Goal: Task Accomplishment & Management: Manage account settings

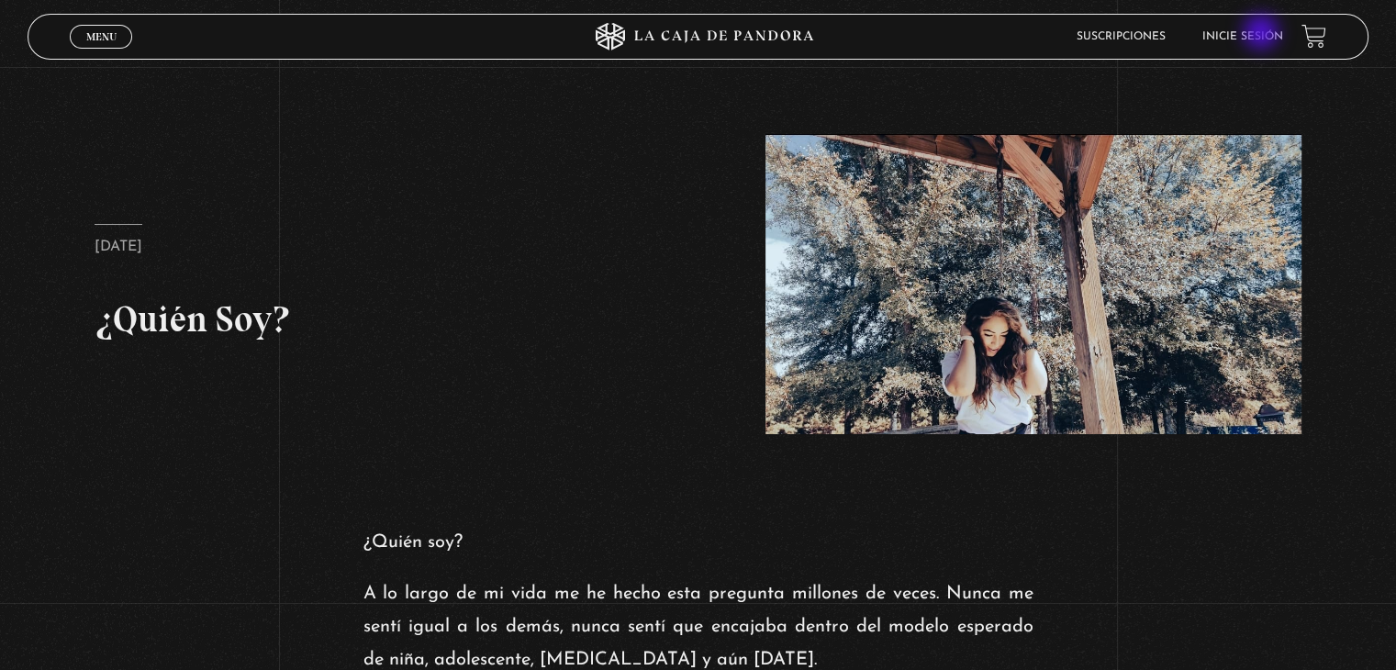
click at [1263, 34] on link "Inicie sesión" at bounding box center [1243, 36] width 81 height 11
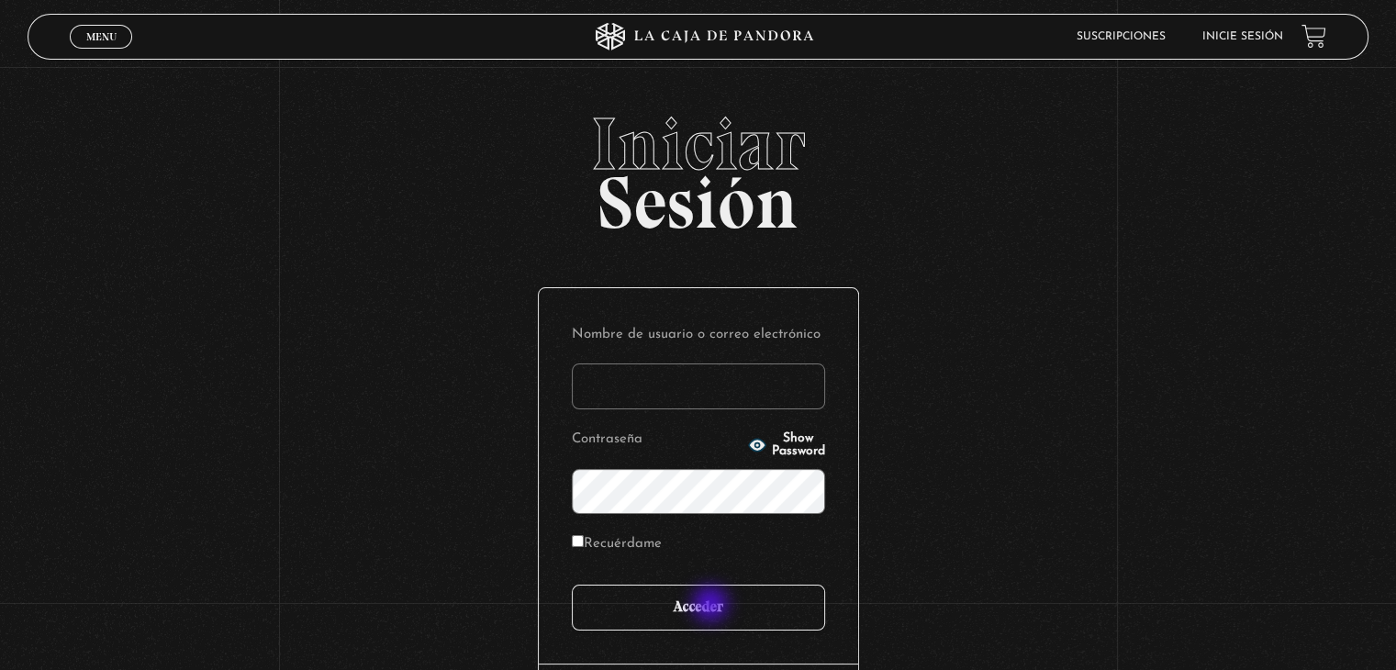
type input "mcamacho"
click at [712, 606] on input "Acceder" at bounding box center [698, 608] width 253 height 46
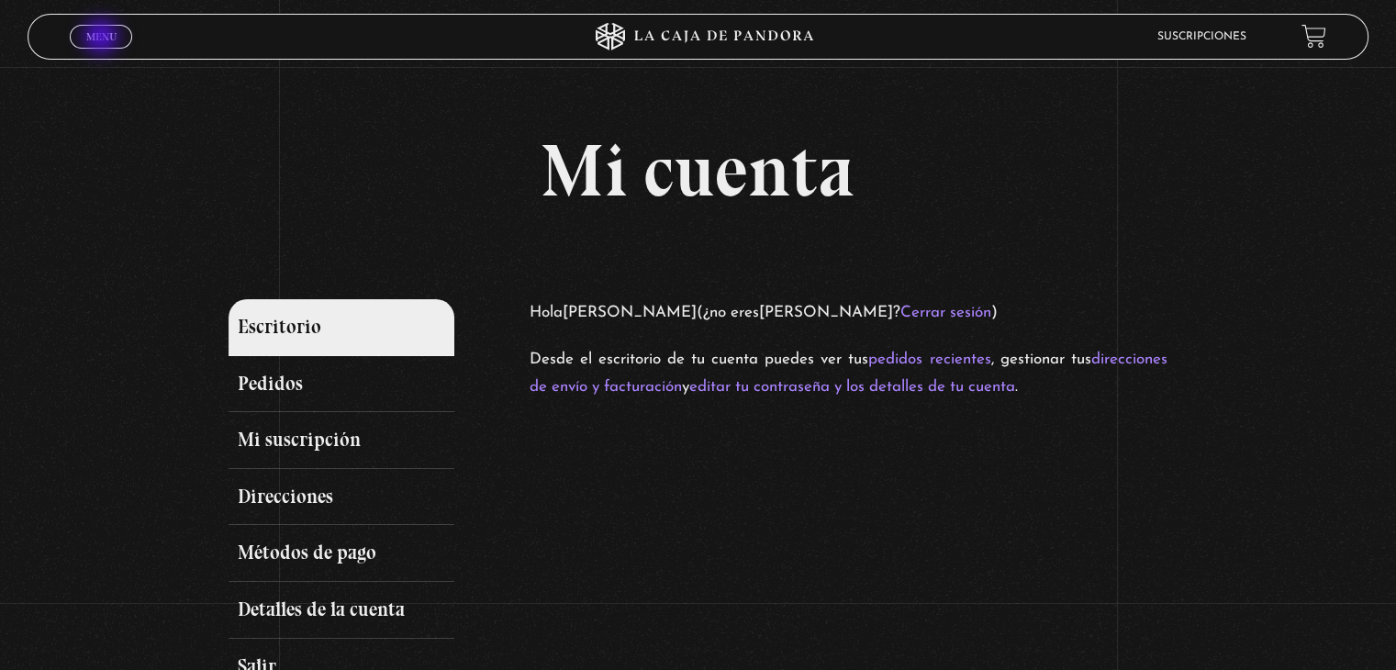
click at [103, 39] on span "Menu" at bounding box center [101, 36] width 30 height 11
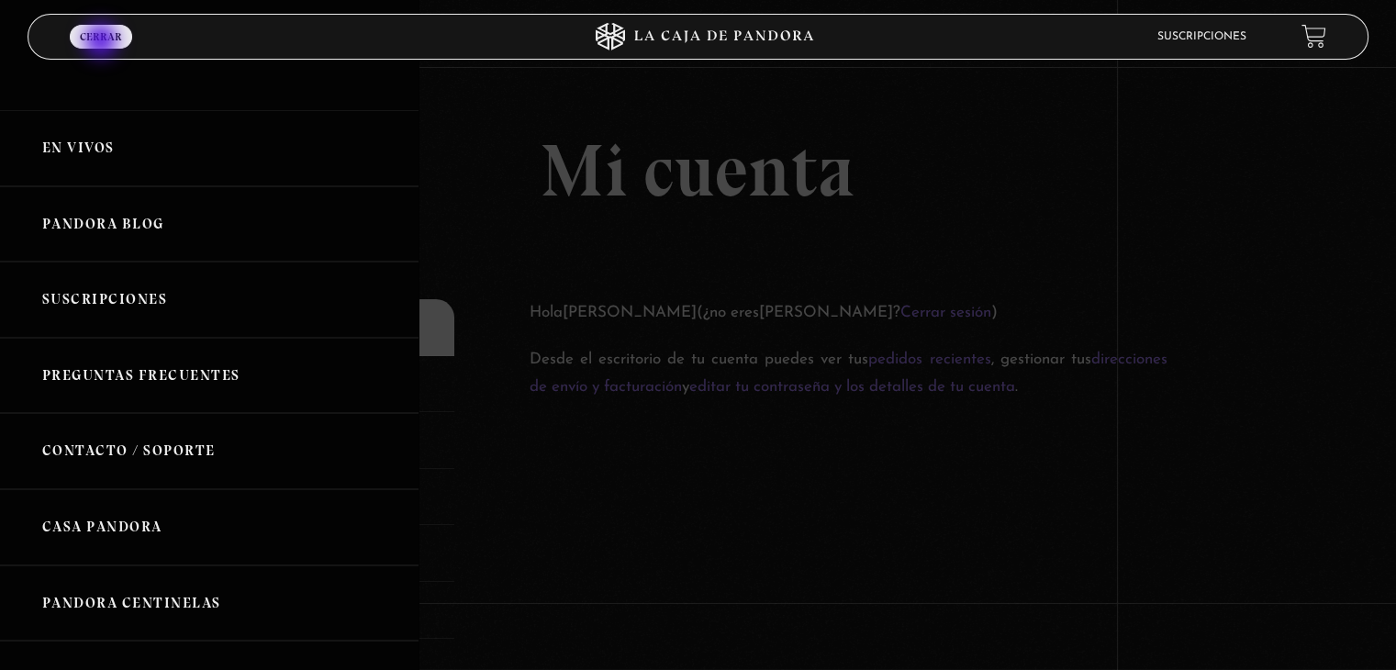
click at [103, 42] on link "Menu Cerrar" at bounding box center [101, 37] width 62 height 24
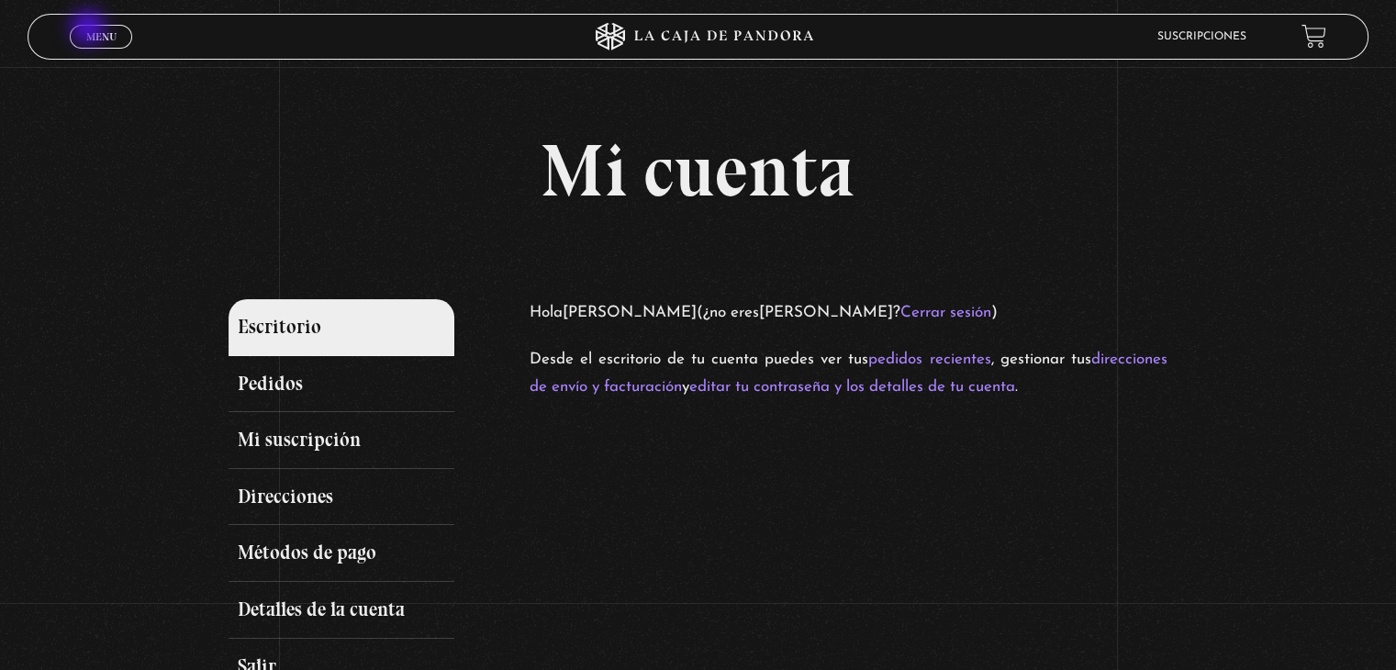
click at [90, 31] on span "Menu" at bounding box center [101, 36] width 30 height 11
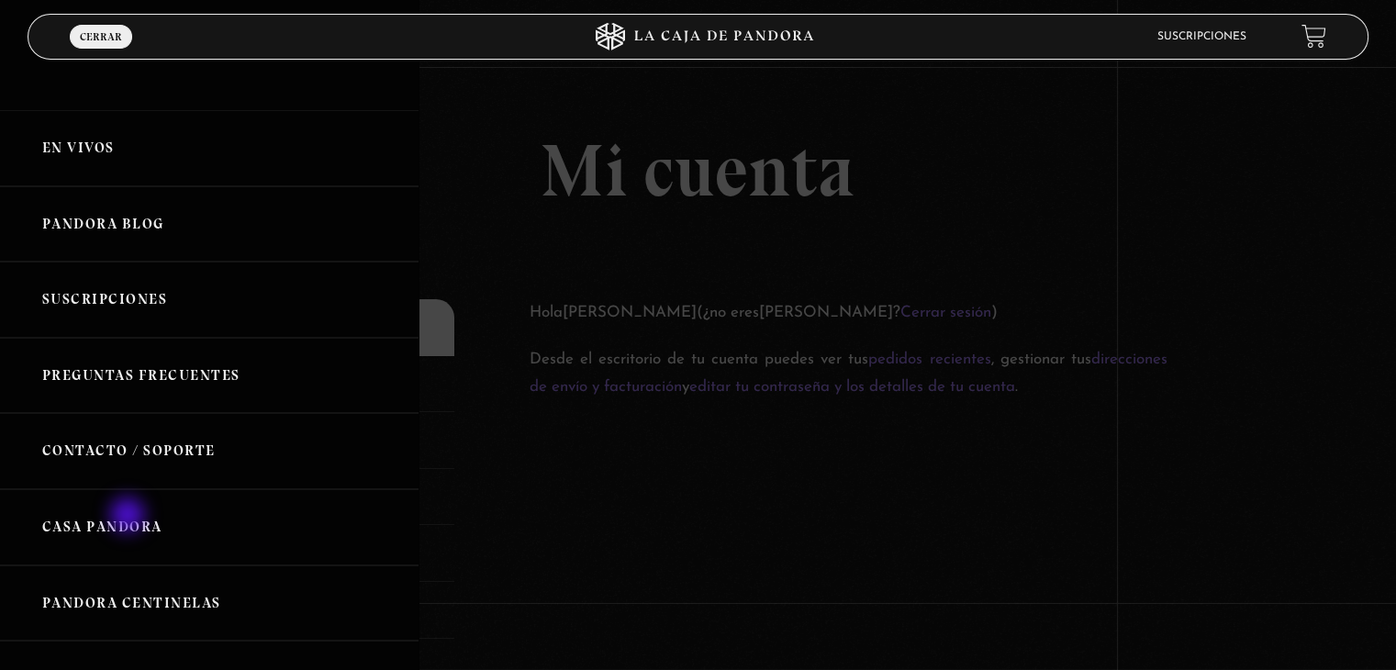
click at [129, 517] on link "Casa Pandora" at bounding box center [209, 527] width 419 height 76
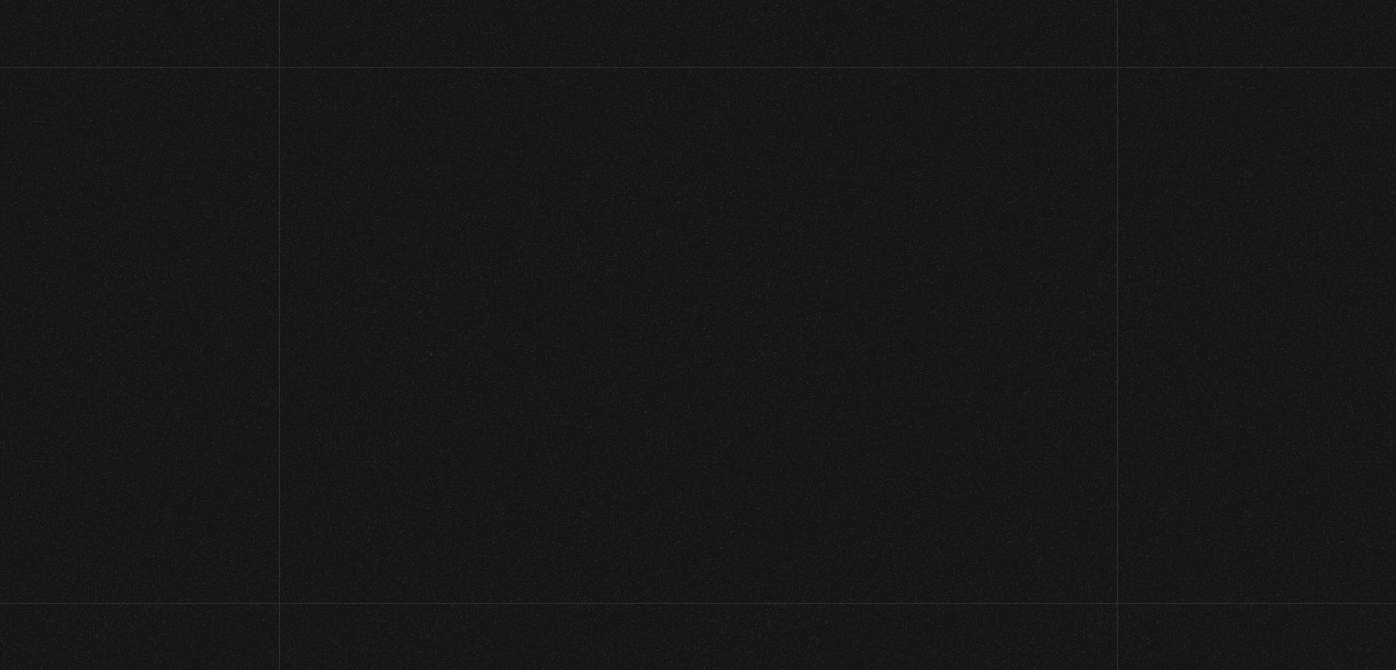
click at [140, 597] on section "Sos parte de ésta comunidad Bienvenido a Pandora" at bounding box center [698, 335] width 1396 height 670
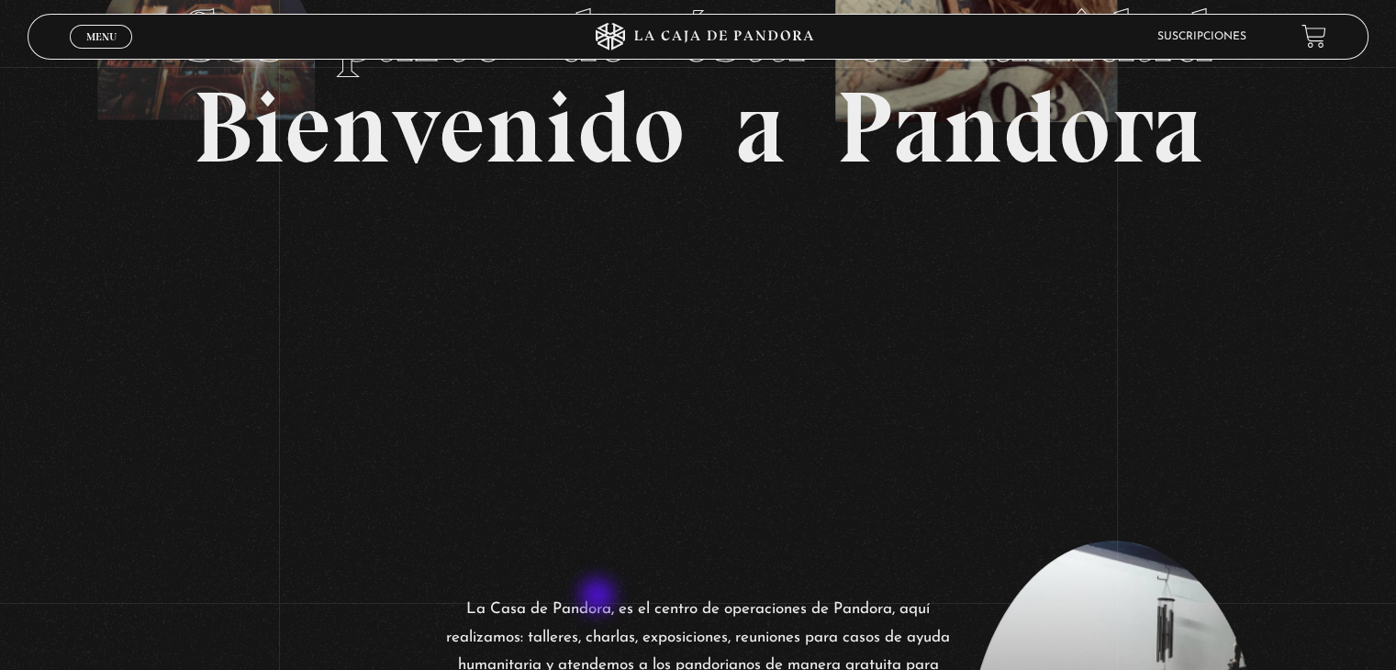
scroll to position [257, 0]
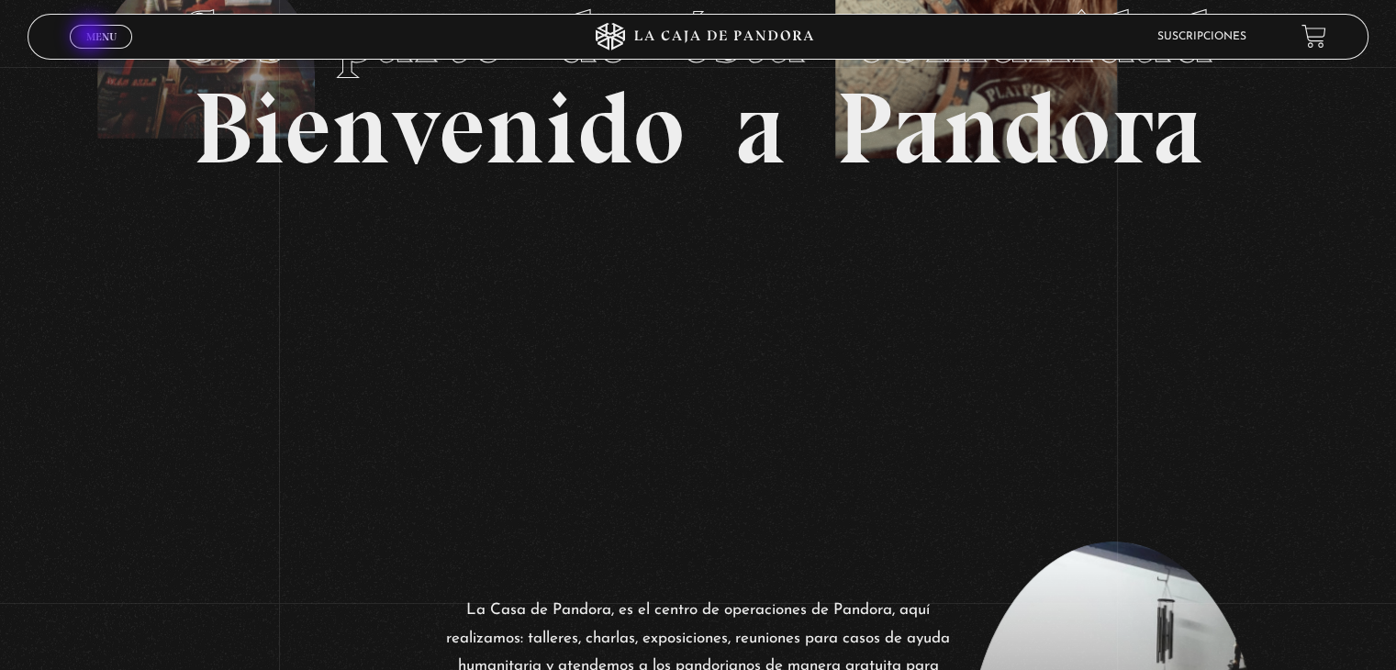
click at [92, 37] on span "Menu" at bounding box center [101, 36] width 30 height 11
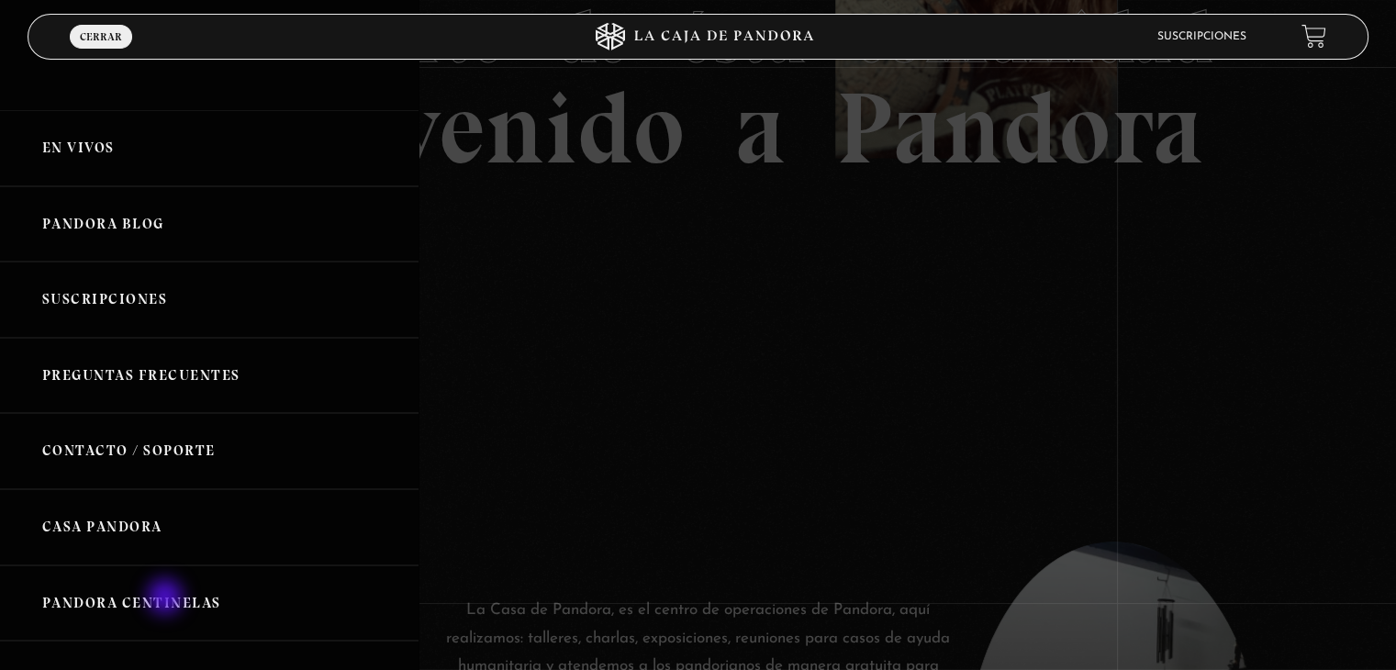
click at [167, 599] on link "Pandora Centinelas" at bounding box center [209, 603] width 419 height 76
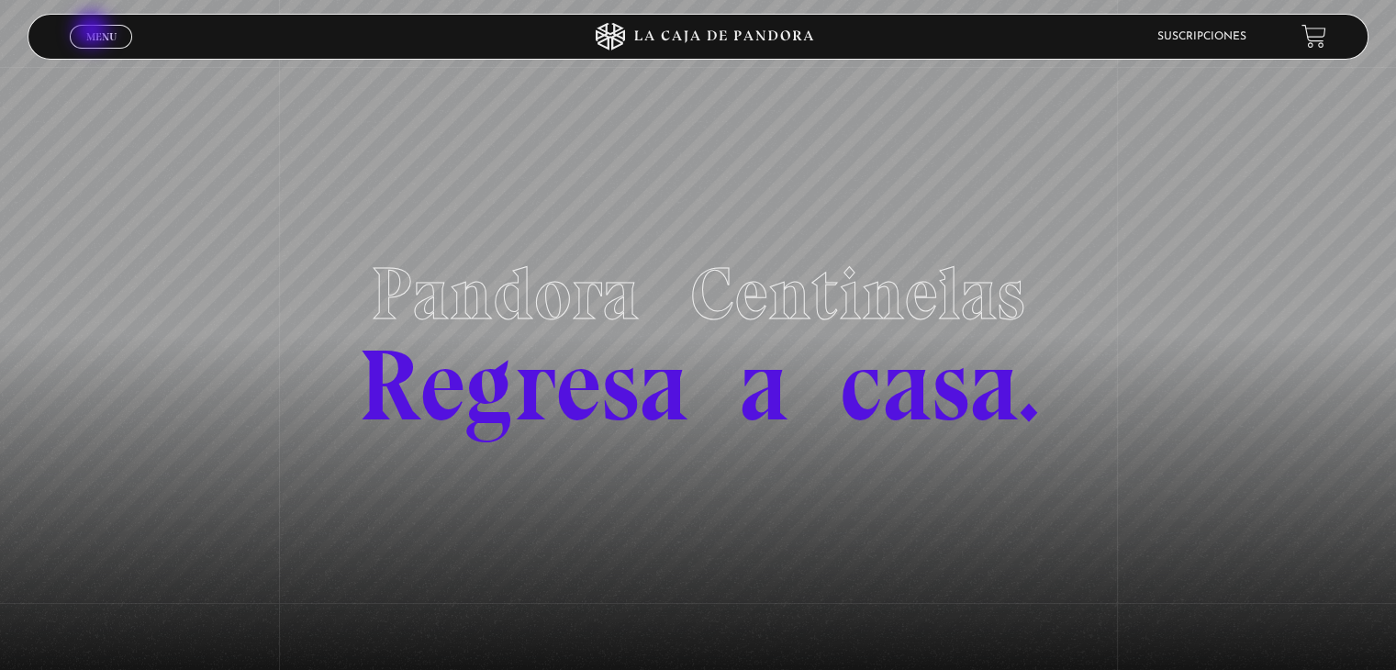
click at [94, 32] on span "Menu" at bounding box center [101, 36] width 30 height 11
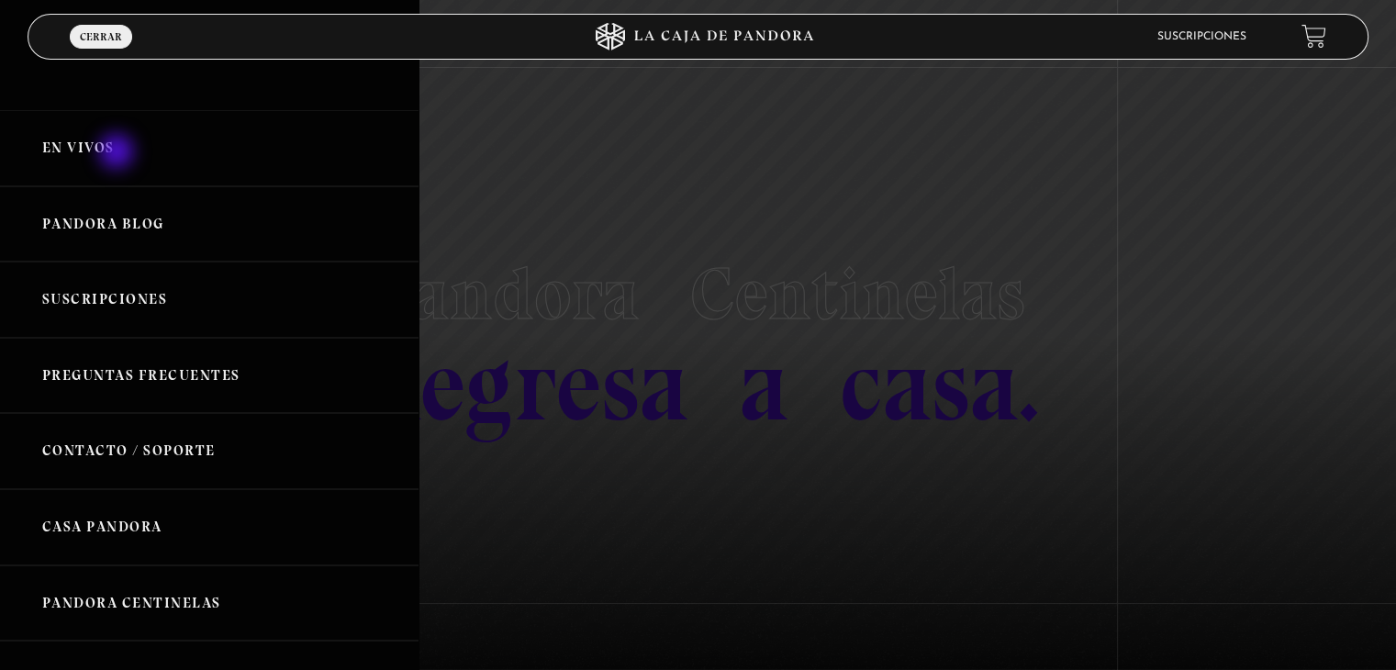
click at [115, 145] on link "En vivos" at bounding box center [209, 148] width 419 height 76
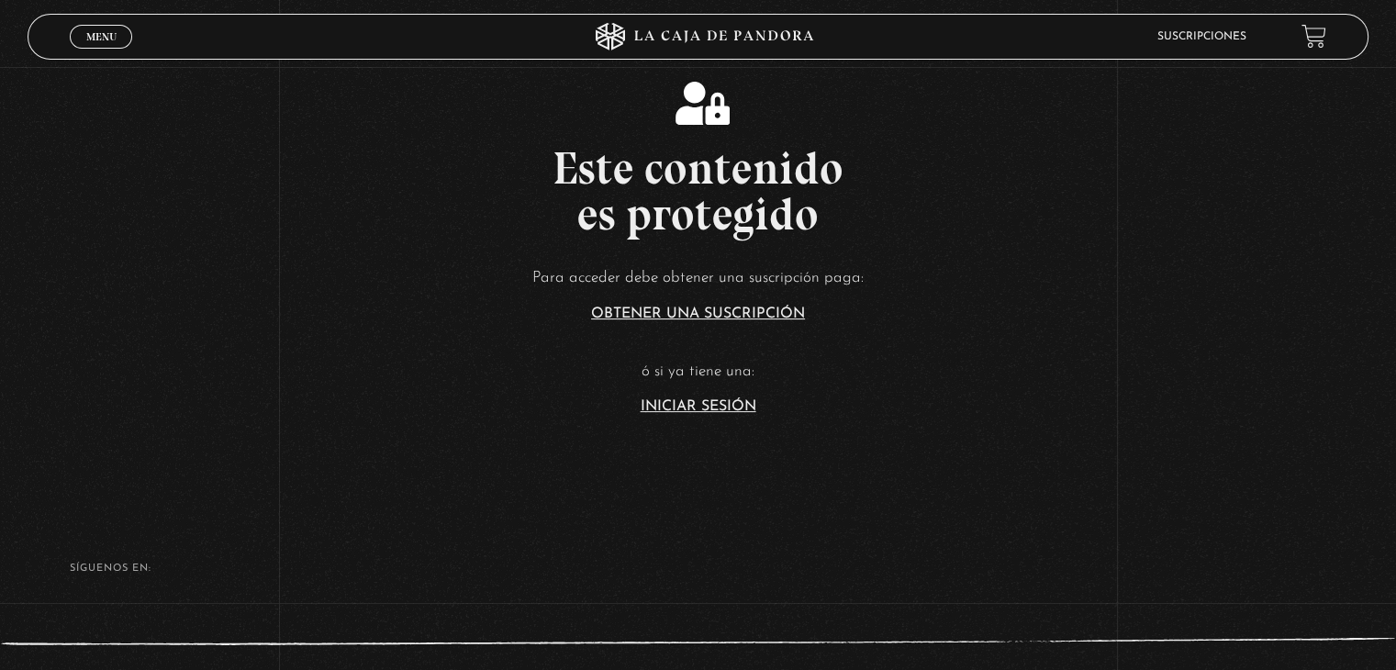
scroll to position [330, 0]
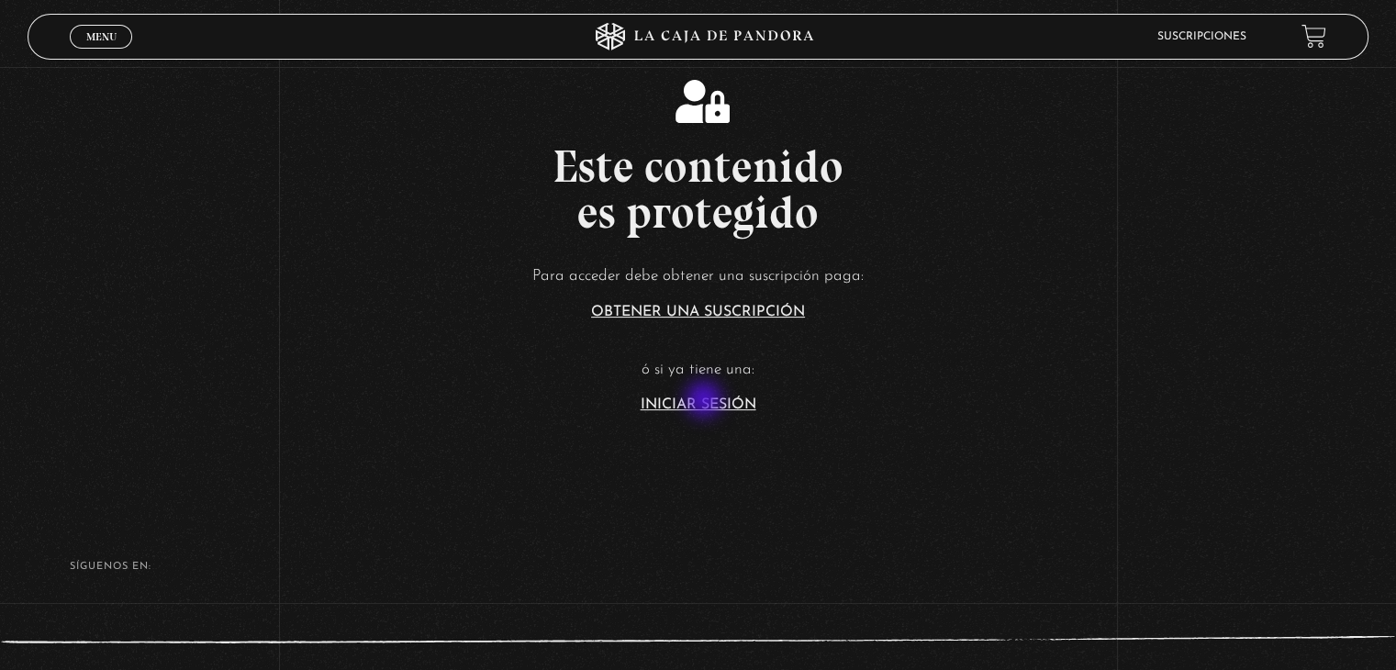
click at [706, 401] on link "Iniciar Sesión" at bounding box center [699, 404] width 116 height 15
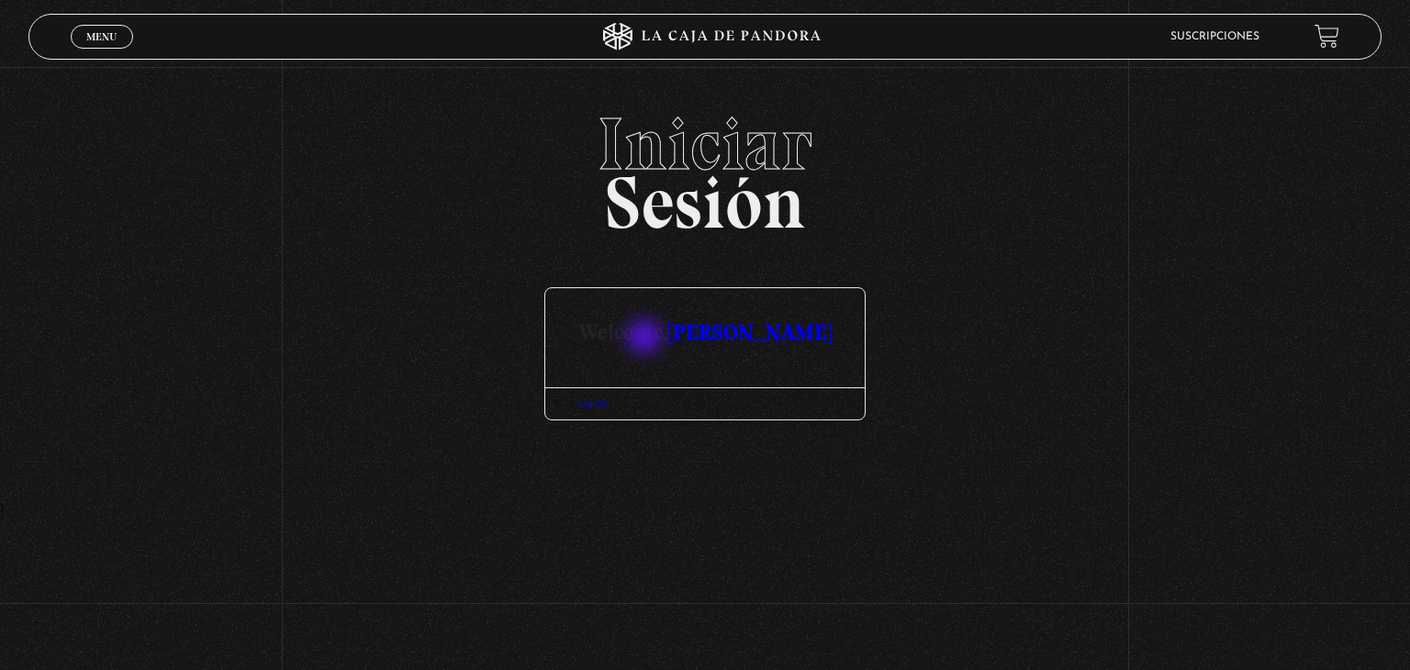
click at [646, 339] on h3 "Welcome, [PERSON_NAME]" at bounding box center [704, 315] width 319 height 55
click at [720, 330] on link "[PERSON_NAME]" at bounding box center [749, 332] width 163 height 27
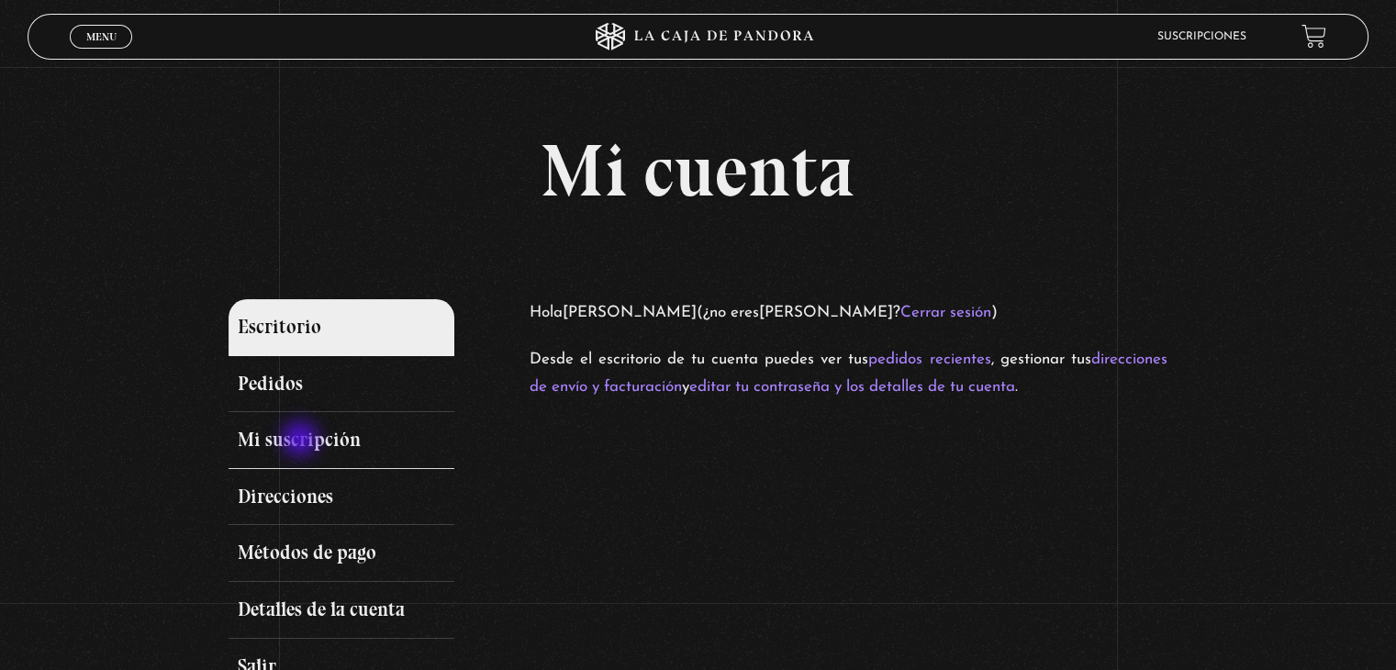
click at [302, 441] on link "Mi suscripción" at bounding box center [341, 440] width 225 height 57
